Goal: Task Accomplishment & Management: Complete application form

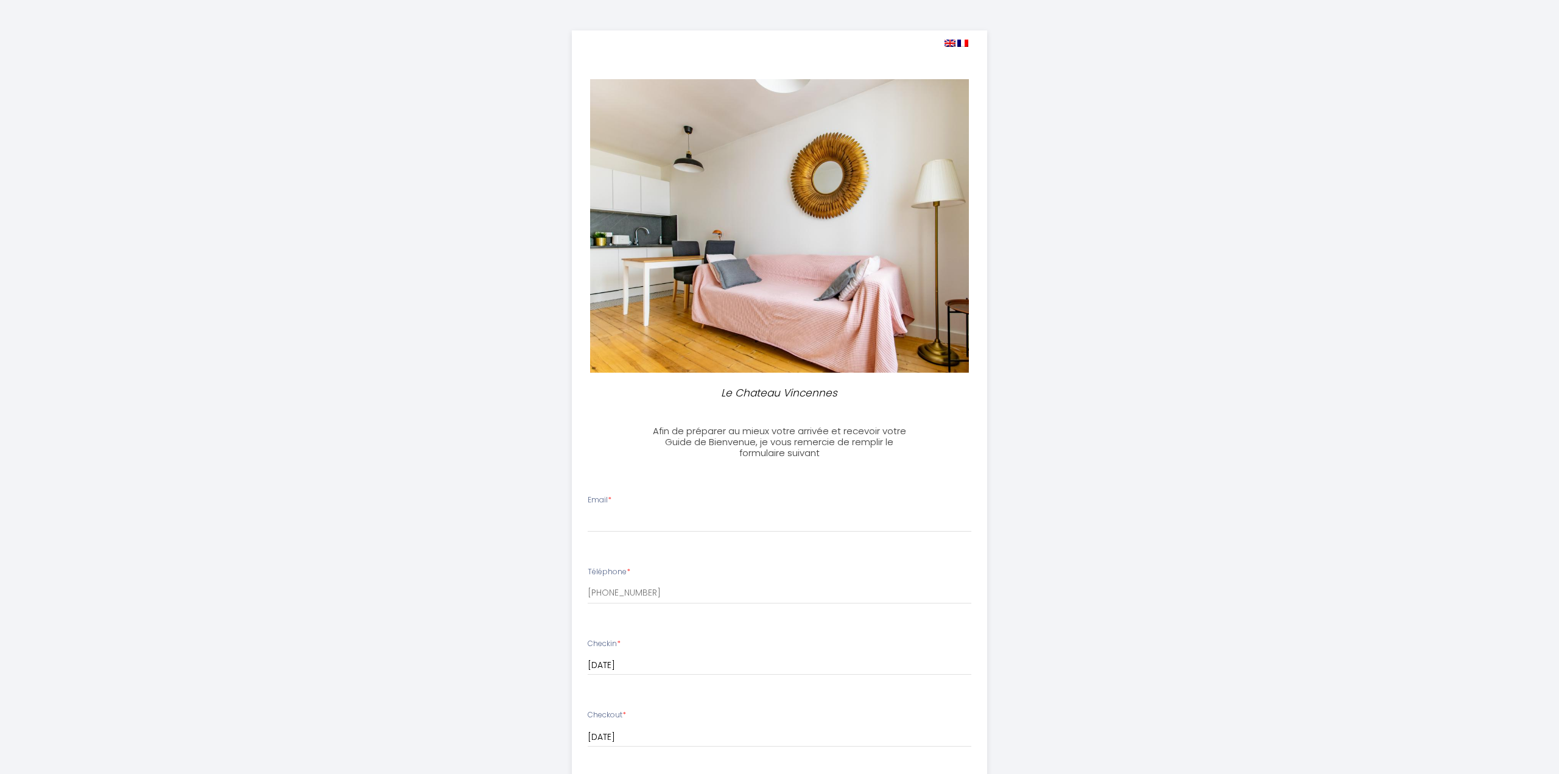
select select
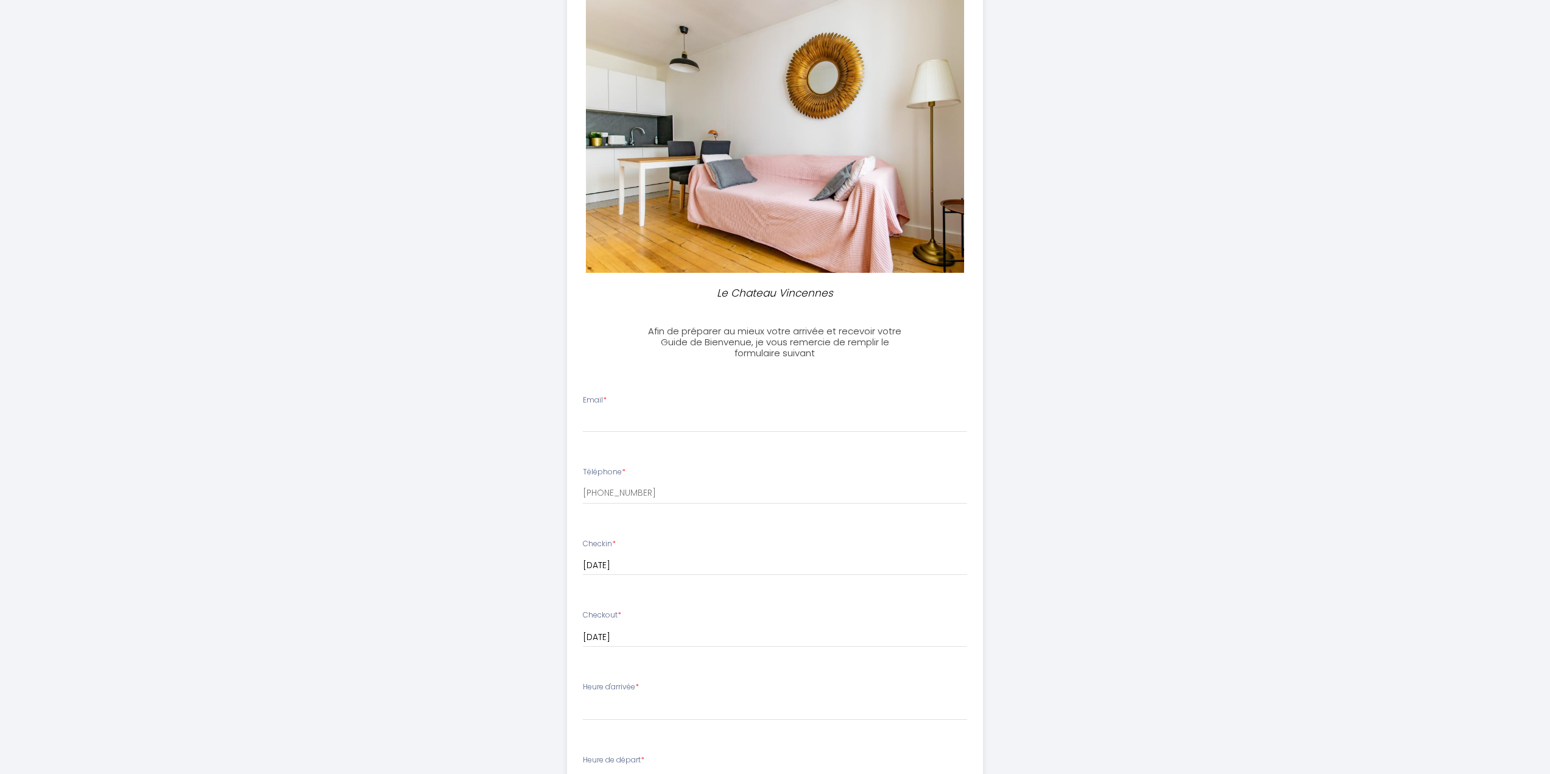
scroll to position [122, 0]
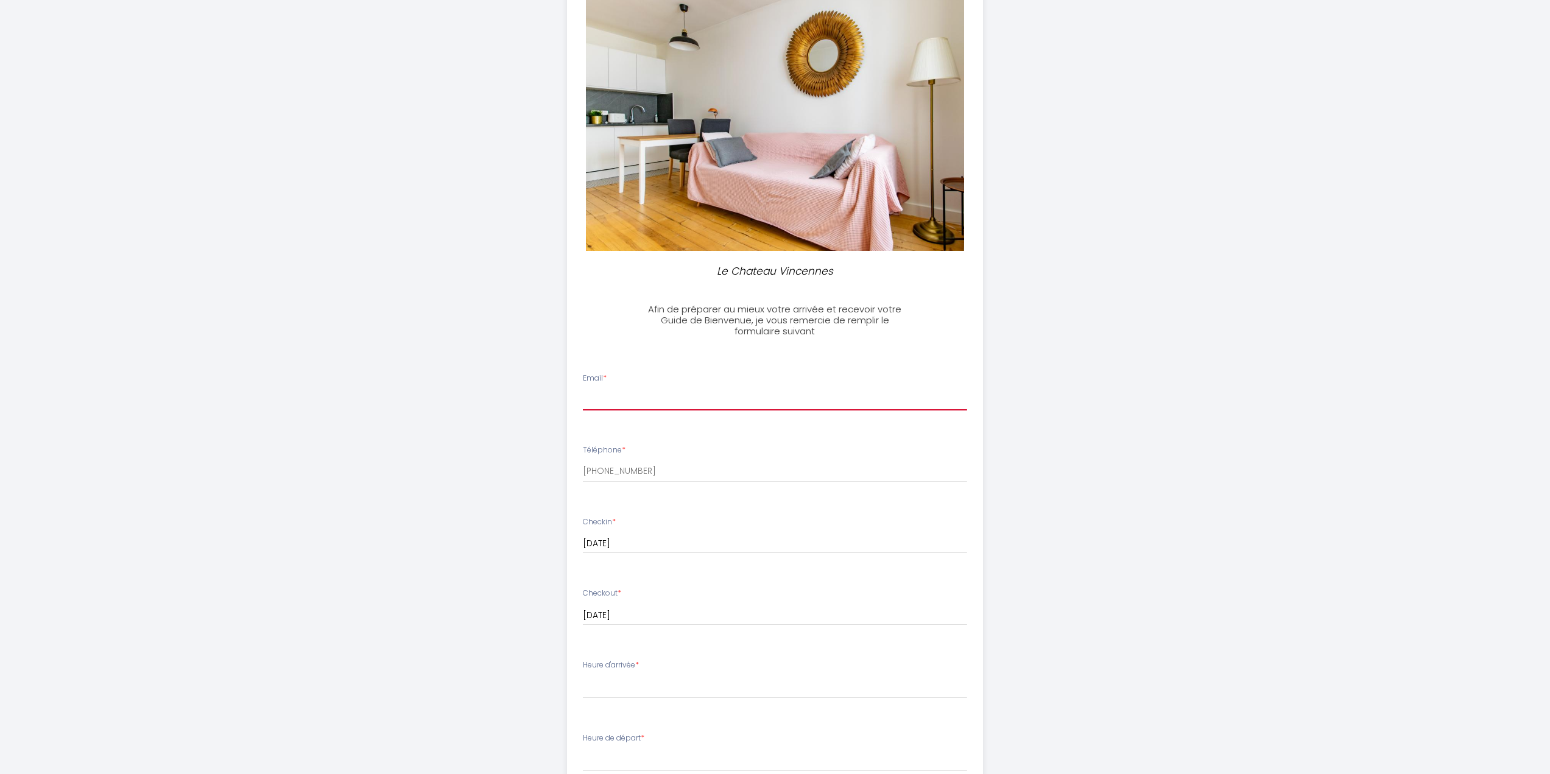
click at [726, 408] on input "Email *" at bounding box center [775, 400] width 384 height 22
type input "[EMAIL_ADDRESS][DOMAIN_NAME]"
click at [671, 464] on input "[PHONE_NUMBER]" at bounding box center [775, 471] width 384 height 22
click at [686, 543] on input "[DATE]" at bounding box center [775, 544] width 384 height 16
click at [1017, 566] on div "Le Chateau Vincennes Afin de préparer au mieux votre arrivée et recevoir votre …" at bounding box center [775, 500] width 624 height 1244
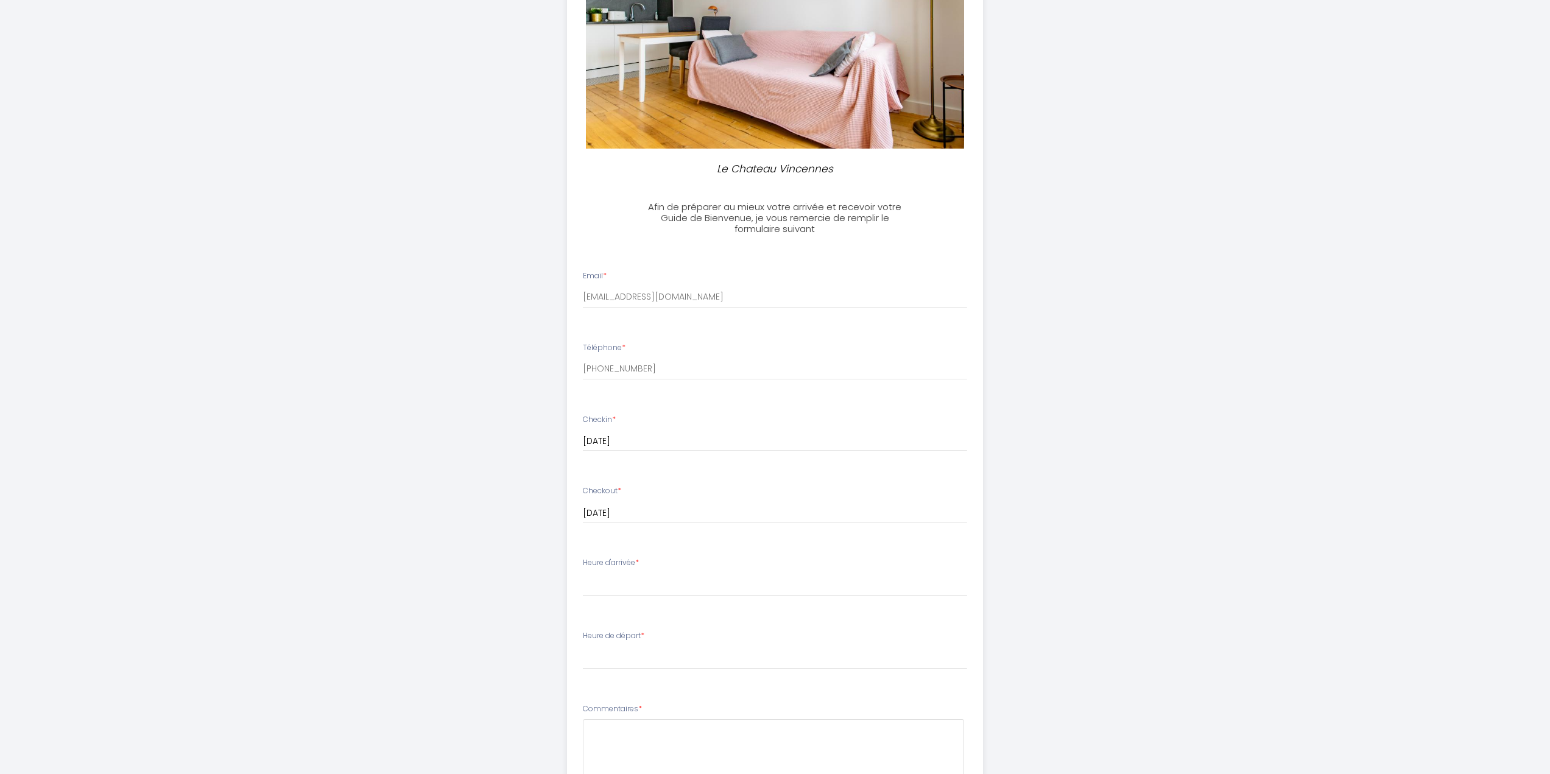
scroll to position [244, 0]
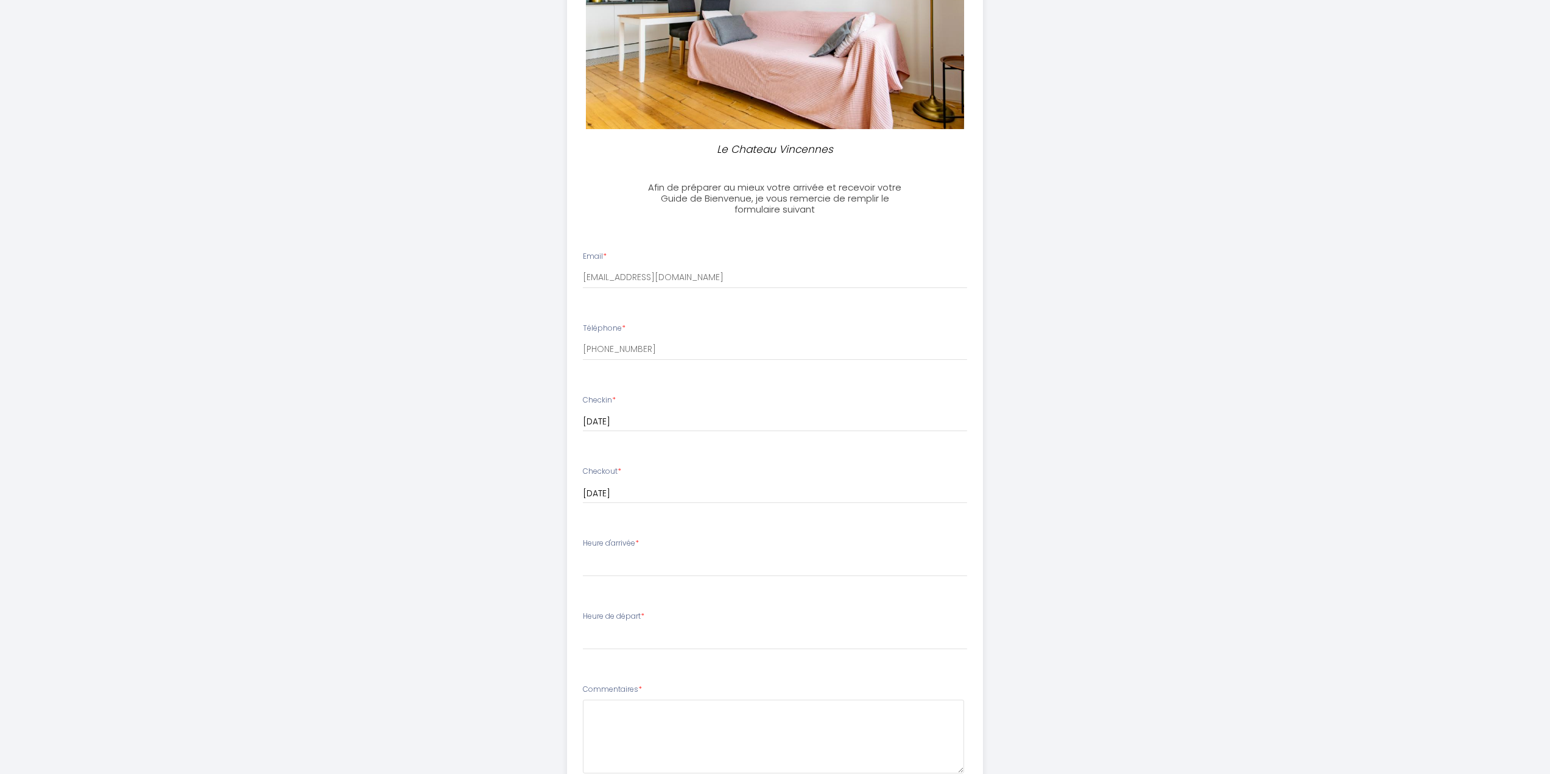
drag, startPoint x: 638, startPoint y: 540, endPoint x: 728, endPoint y: 471, distance: 113.3
click at [557, 547] on div "Le Chateau Vincennes Afin de préparer au mieux votre arrivée et recevoir votre …" at bounding box center [775, 378] width 624 height 1244
copy label "Heure d'arrivée"
click at [697, 560] on select "16:00 16:30 17:00 17:30 18:00 18:30 19:00 19:30 20:00" at bounding box center [775, 565] width 384 height 23
select select "20:00"
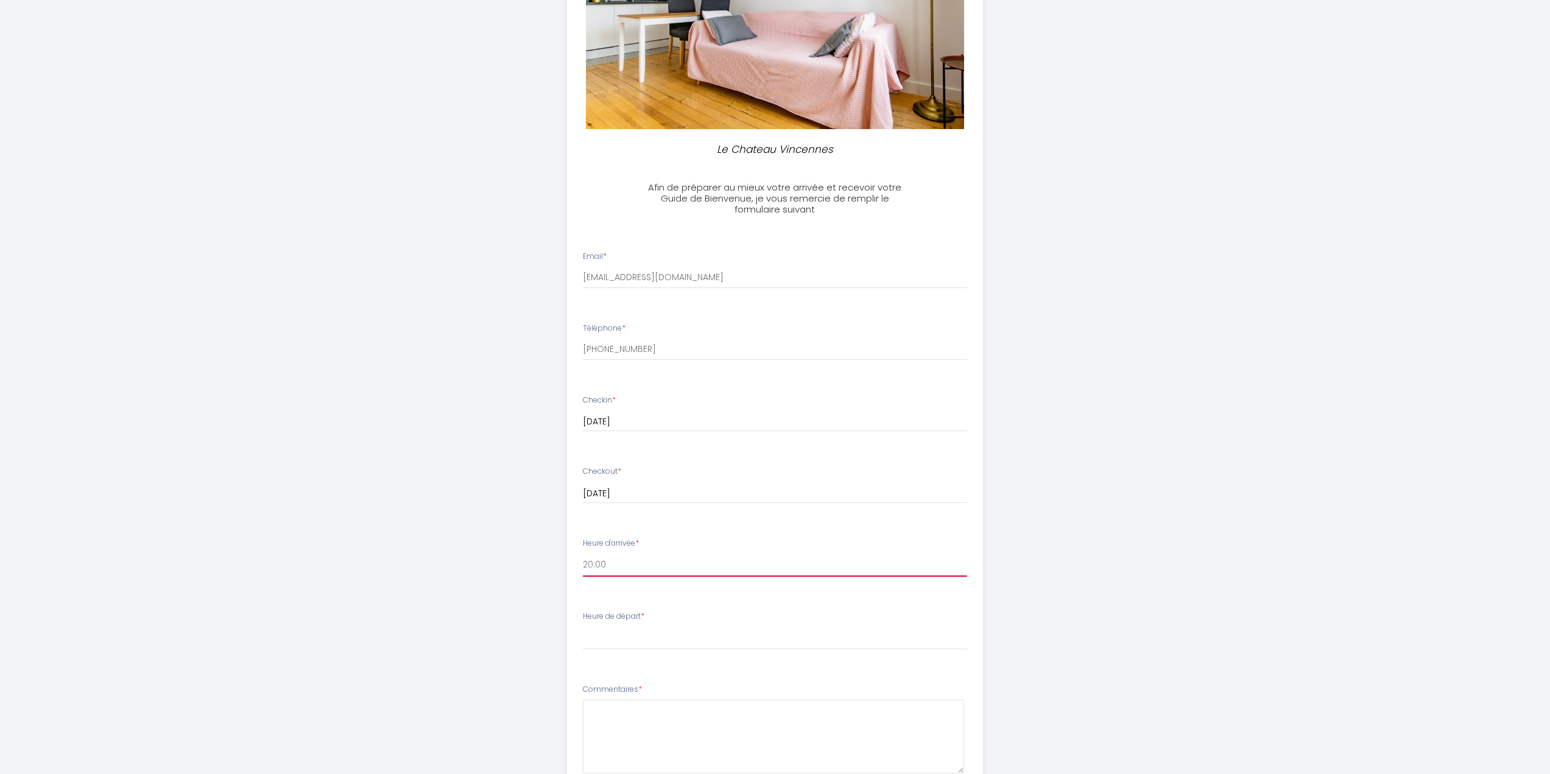
click at [583, 554] on select "16:00 16:30 17:00 17:30 18:00 18:30 19:00 19:30 20:00" at bounding box center [775, 565] width 384 height 23
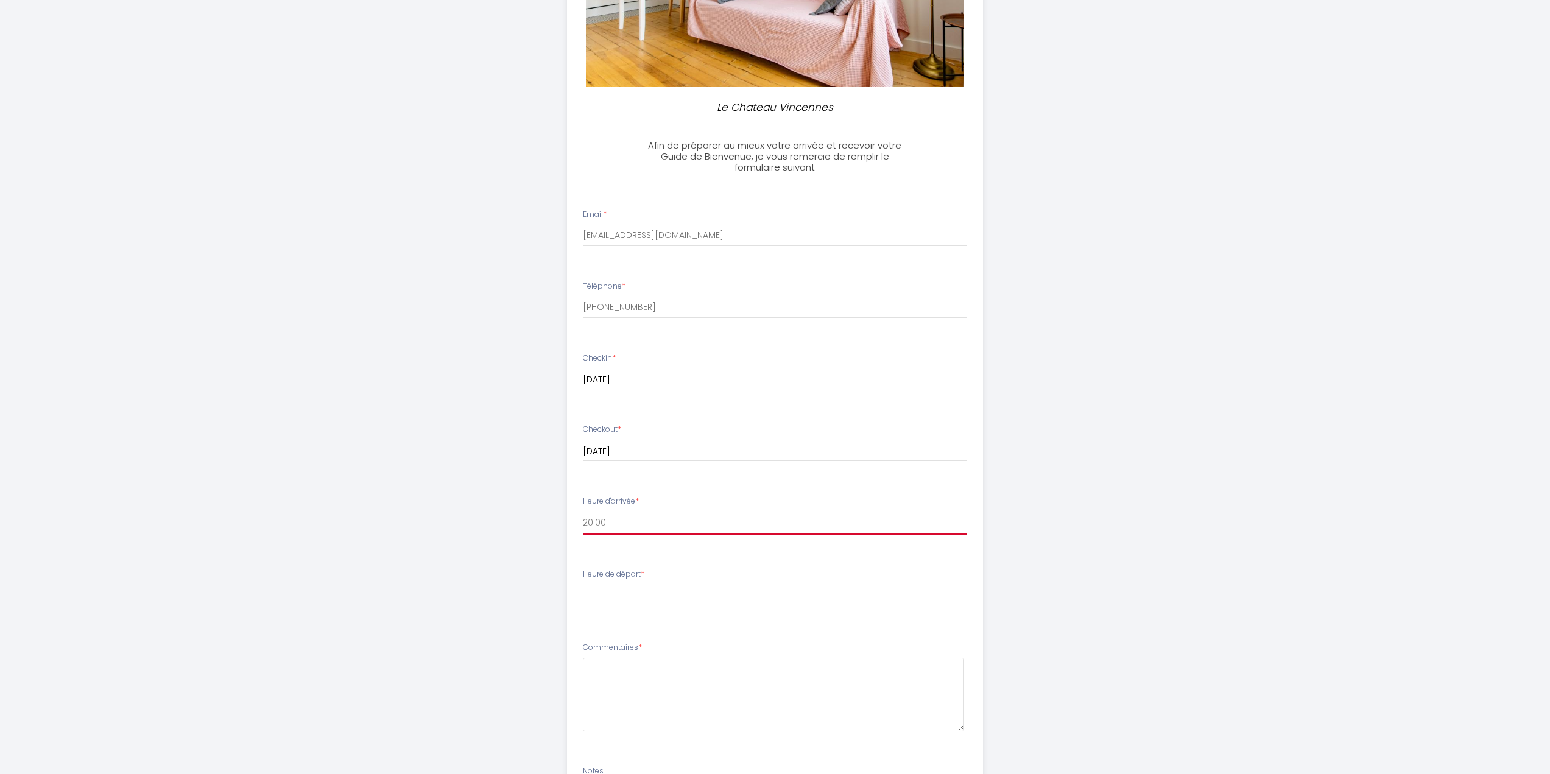
scroll to position [426, 0]
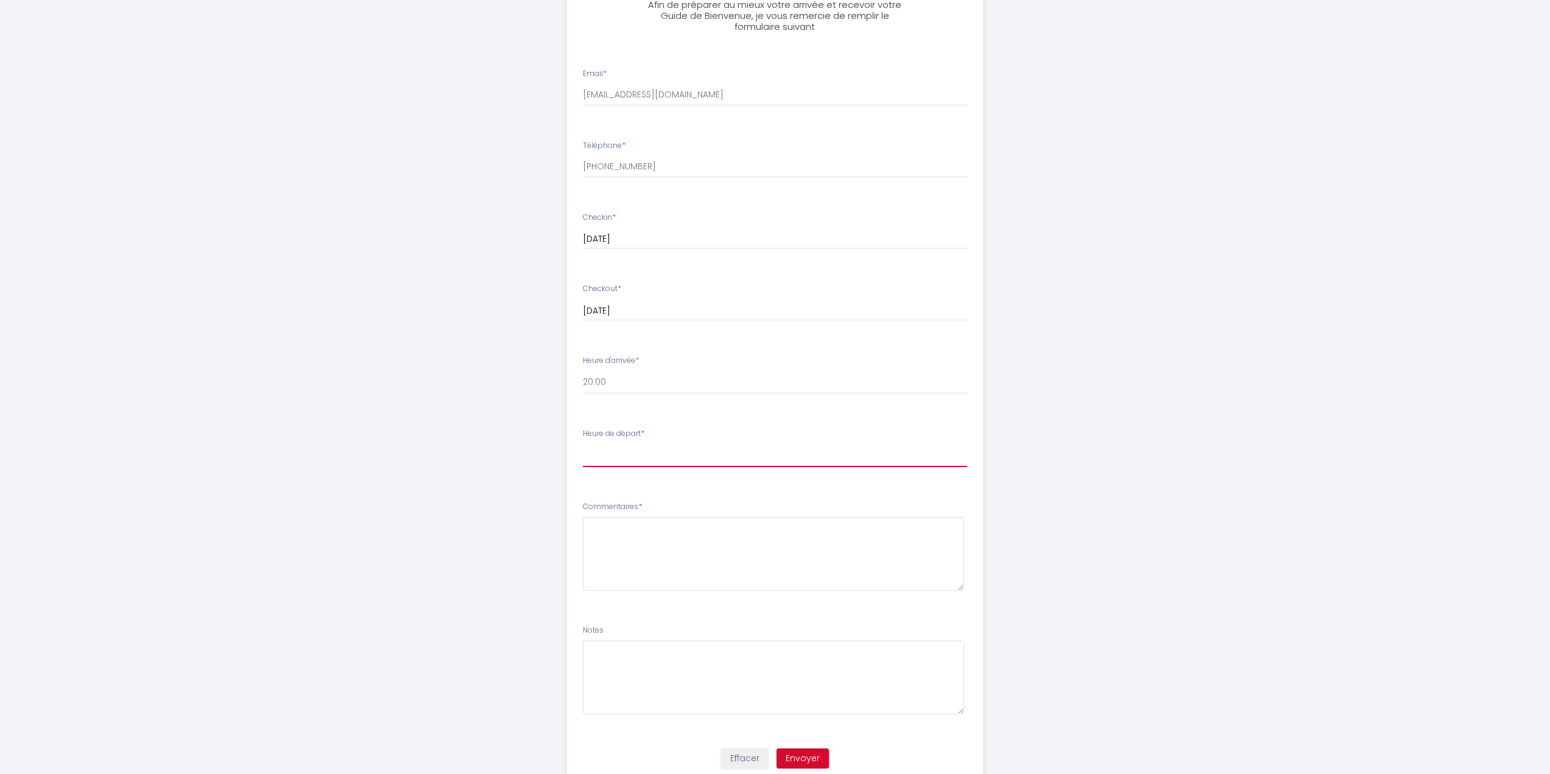
click at [629, 463] on select "00:00 00:30 01:00 01:30 02:00 02:30 03:00 03:30 04:00 04:30 05:00 05:30 06:00 0…" at bounding box center [775, 455] width 384 height 23
select select "06:00"
click at [583, 444] on select "00:00 00:30 01:00 01:30 02:00 02:30 03:00 03:30 04:00 04:30 05:00 05:30 06:00 0…" at bounding box center [775, 455] width 384 height 23
click at [694, 551] on textarea at bounding box center [773, 554] width 381 height 74
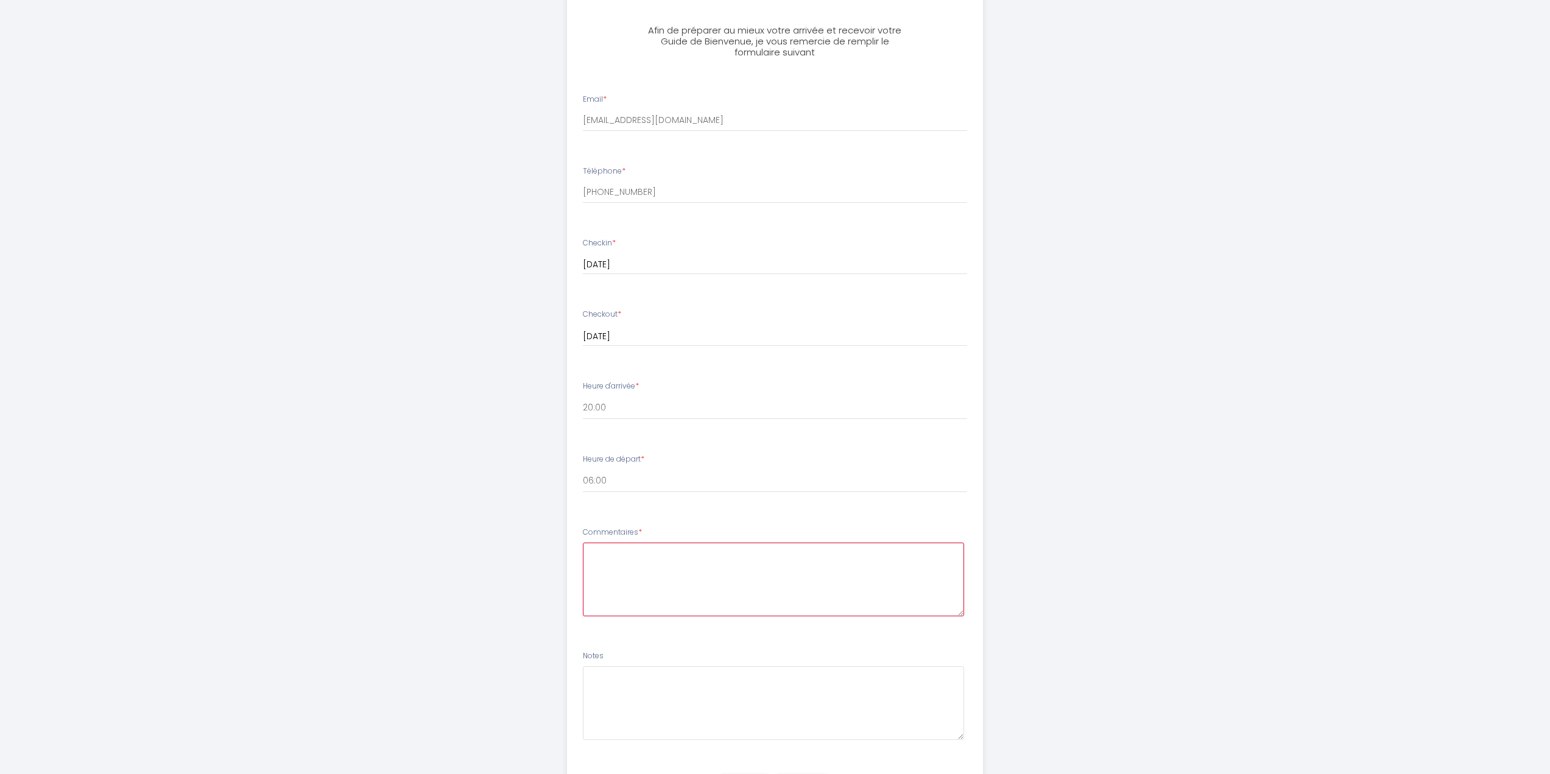
scroll to position [365, 0]
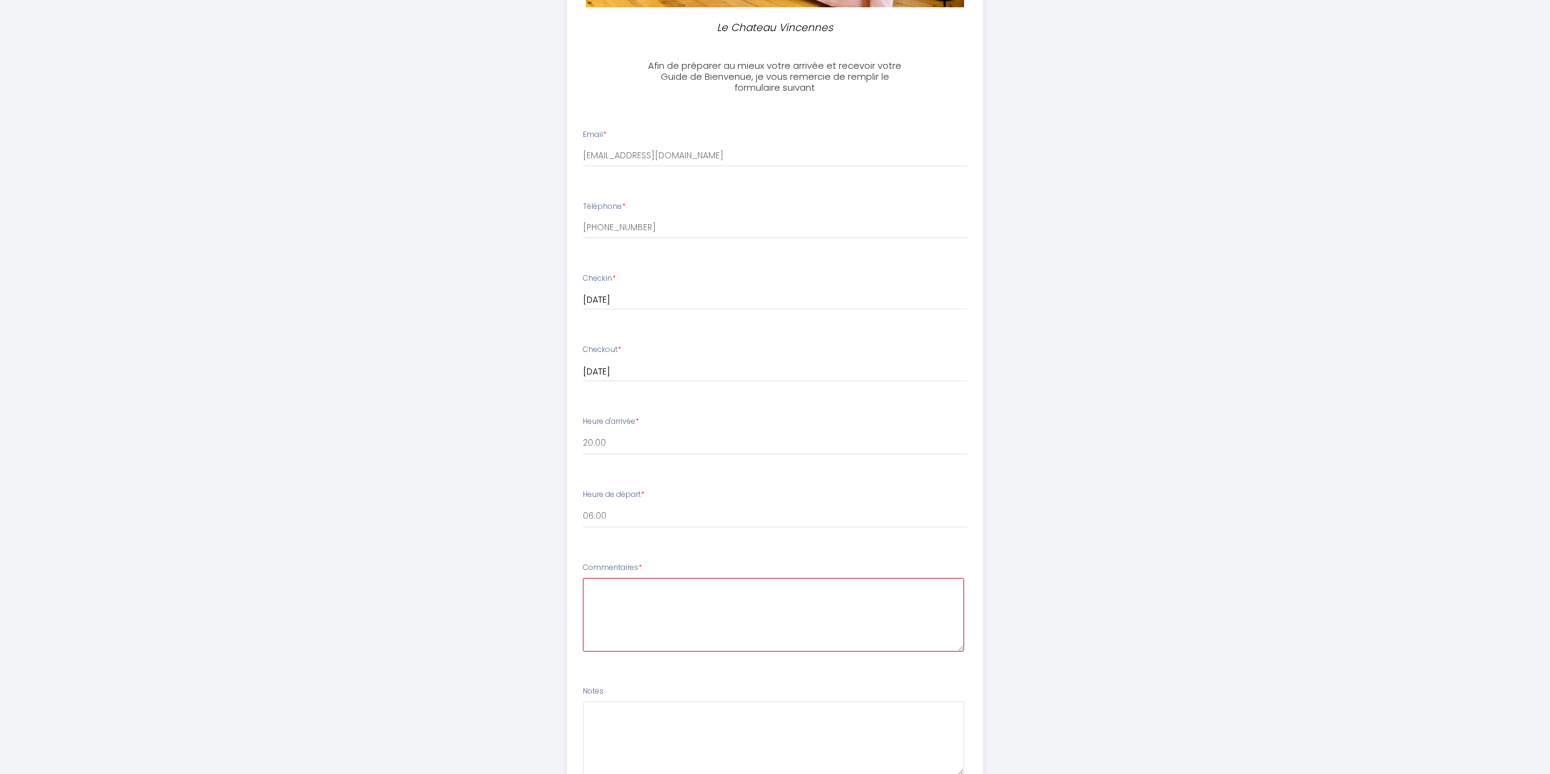
paste textarea "Hello, I would like to kindly ask you"
paste textarea "is it possible to check in around 11:30 PM? I'm planning a birthday surprise fo…"
click at [730, 619] on textarea "Hello, I would like to kindly ask you - is it possible to check in around 11:30…" at bounding box center [773, 615] width 381 height 74
click at [861, 623] on textarea "Hello, I would like to kindly ask you - is it possible to check in around 11:30…" at bounding box center [773, 615] width 381 height 74
paste textarea "I would definitely take credit for giving a positive review of the apartment."
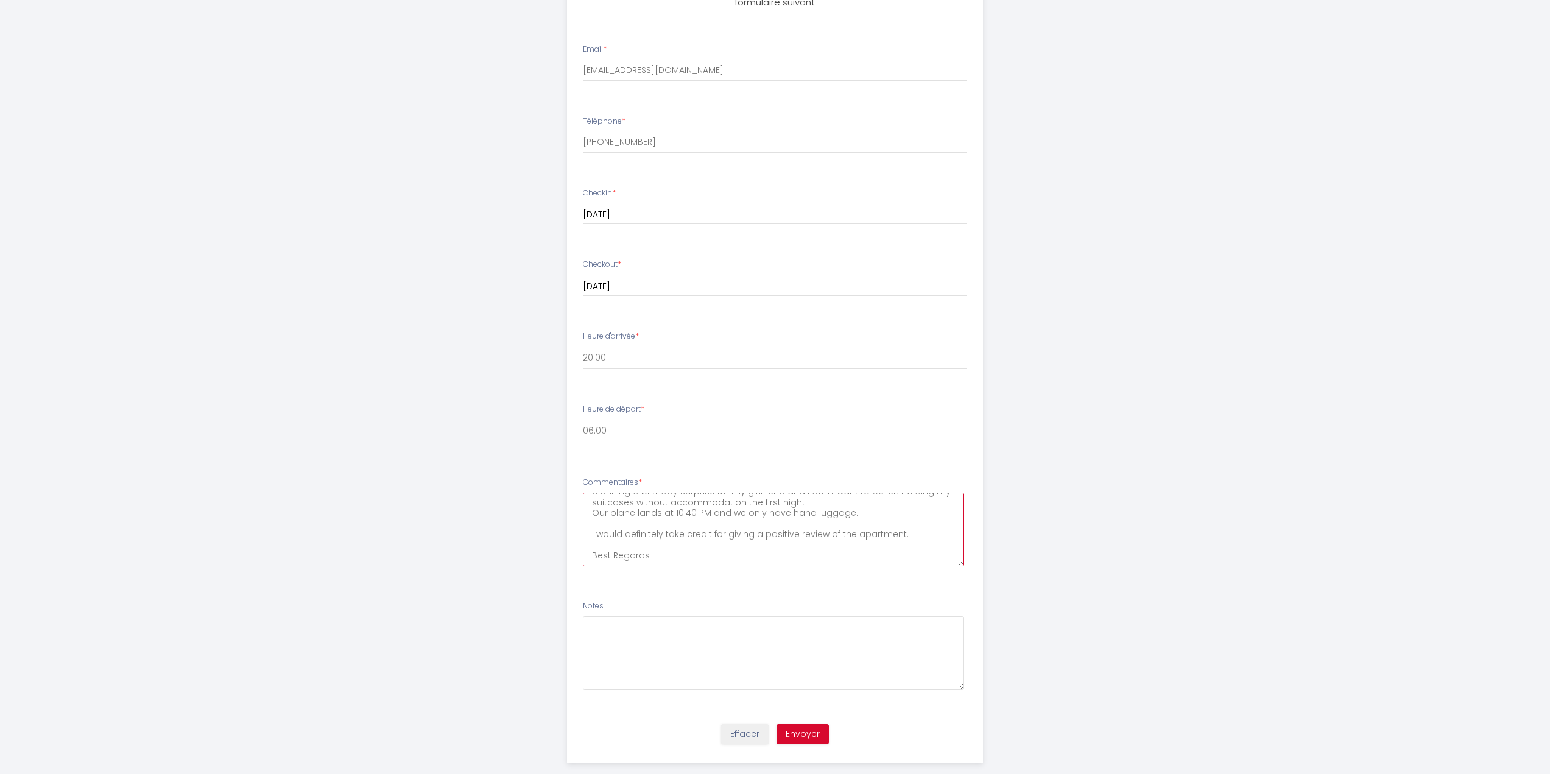
scroll to position [470, 0]
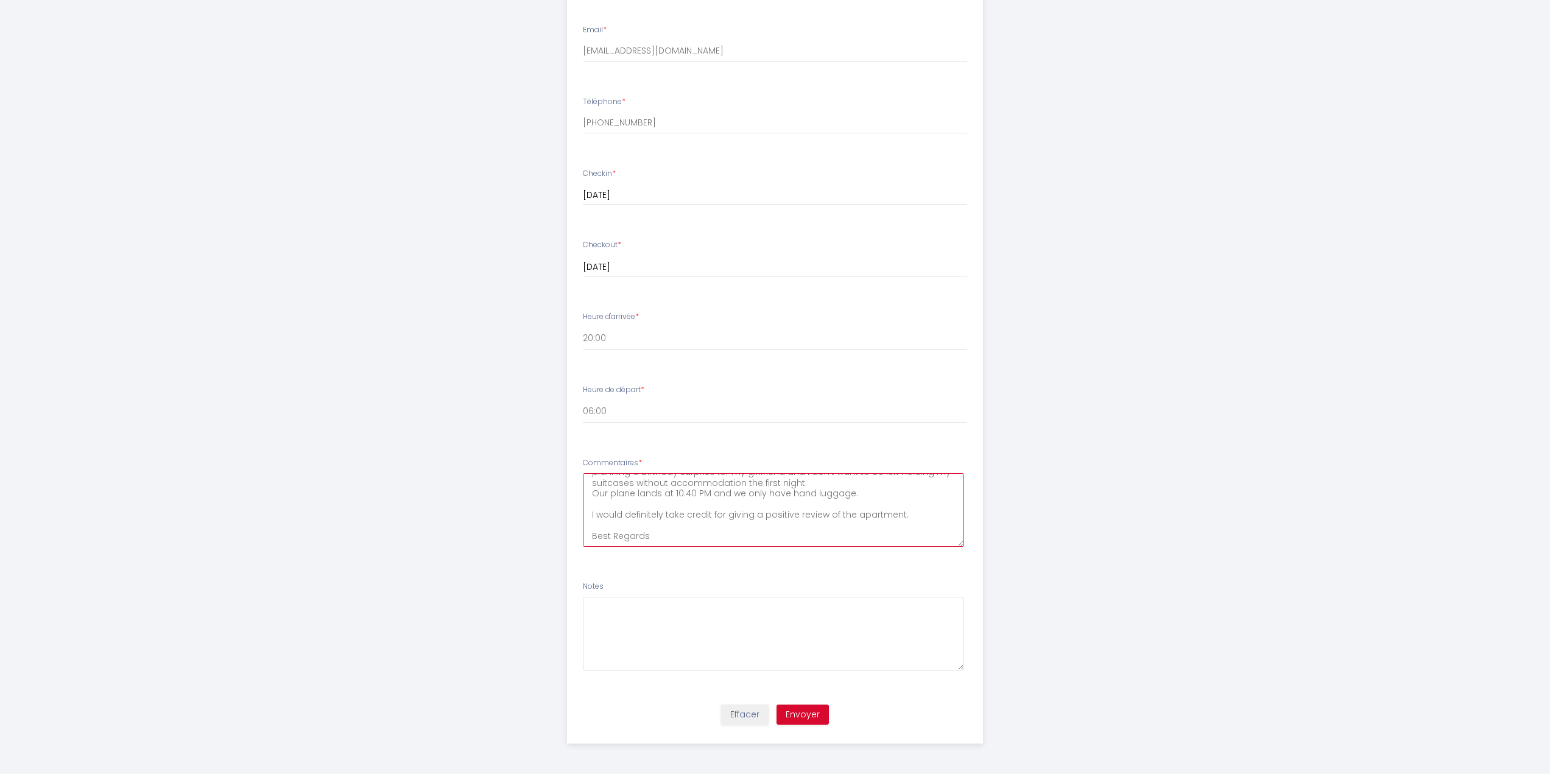
click at [725, 532] on textarea "Hello, I would like to kindly ask you - is it possible to check in around 11:30…" at bounding box center [773, 510] width 381 height 74
type textarea "Hello, I would like to kindly ask you - is it possible to check in around 11:30…"
click at [597, 464] on label "Commentaires *" at bounding box center [612, 463] width 59 height 12
copy label "Commentaires"
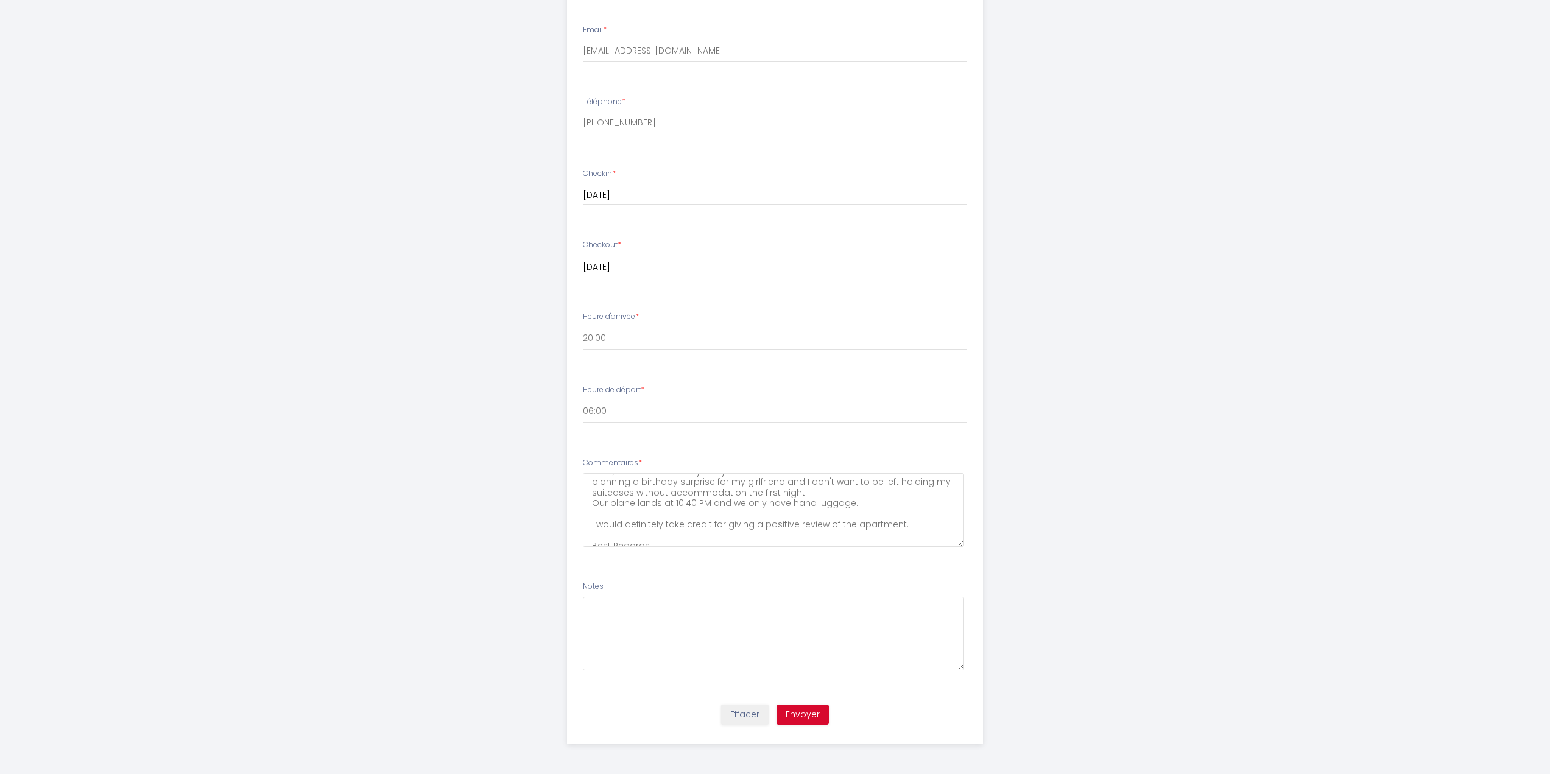
scroll to position [21, 0]
click at [807, 717] on button "Envoyer" at bounding box center [803, 715] width 52 height 21
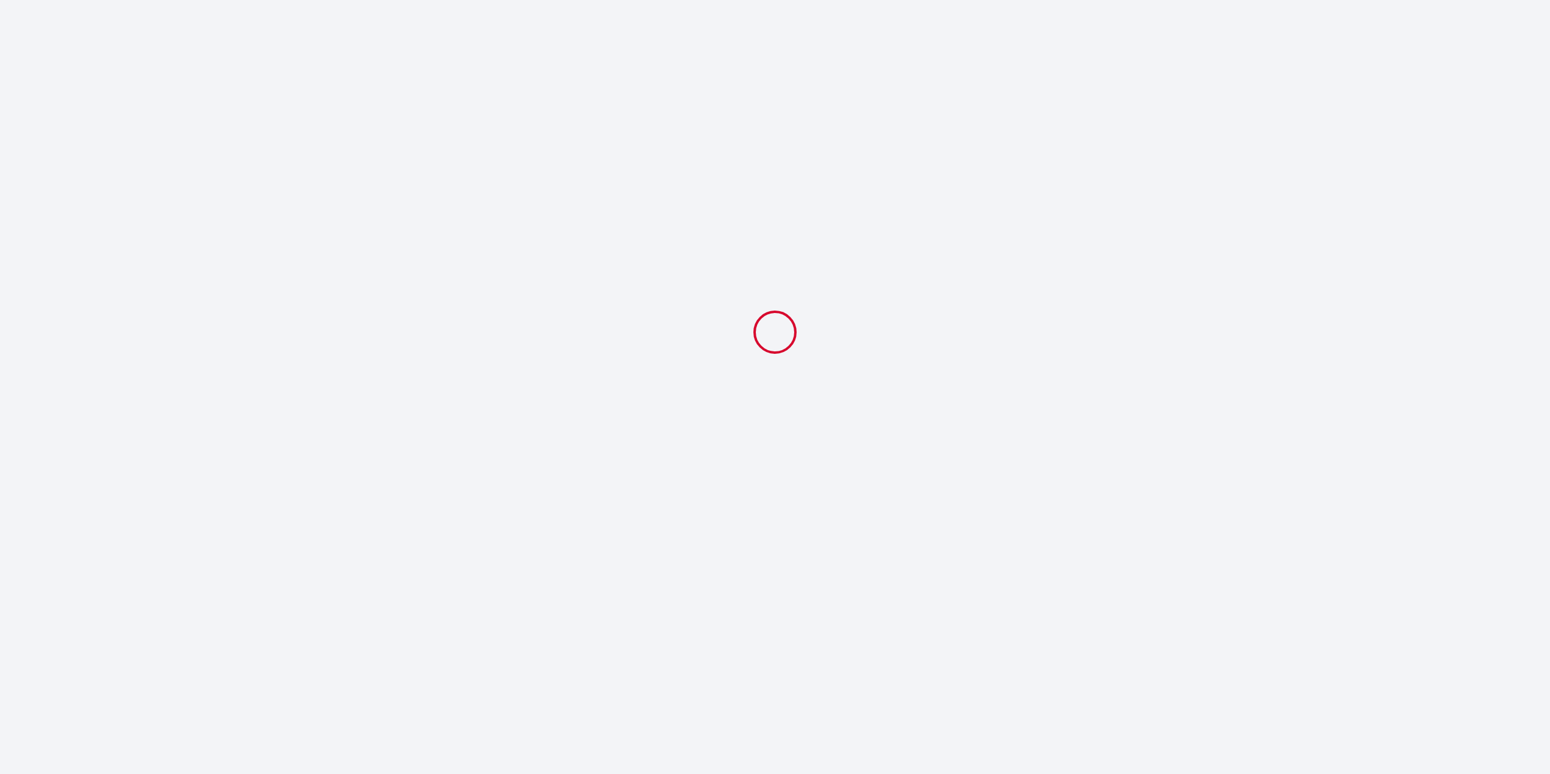
select select "20:00"
select select "06:00"
